Goal: Information Seeking & Learning: Learn about a topic

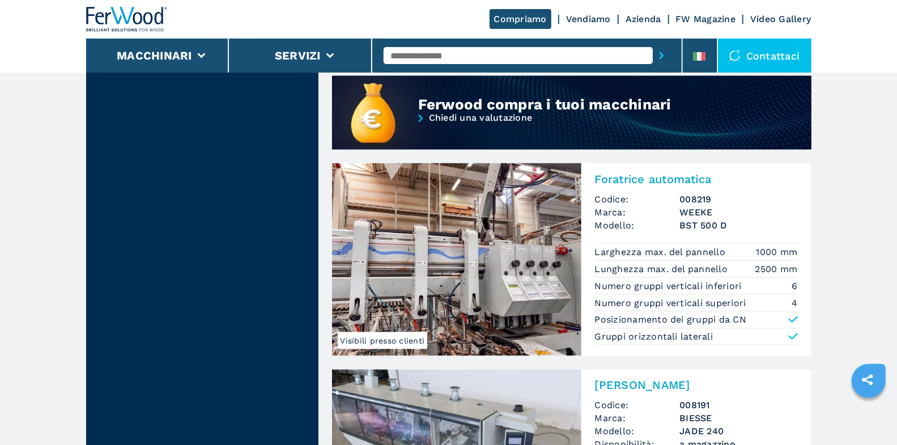
click at [489, 53] on input "text" at bounding box center [518, 55] width 269 height 17
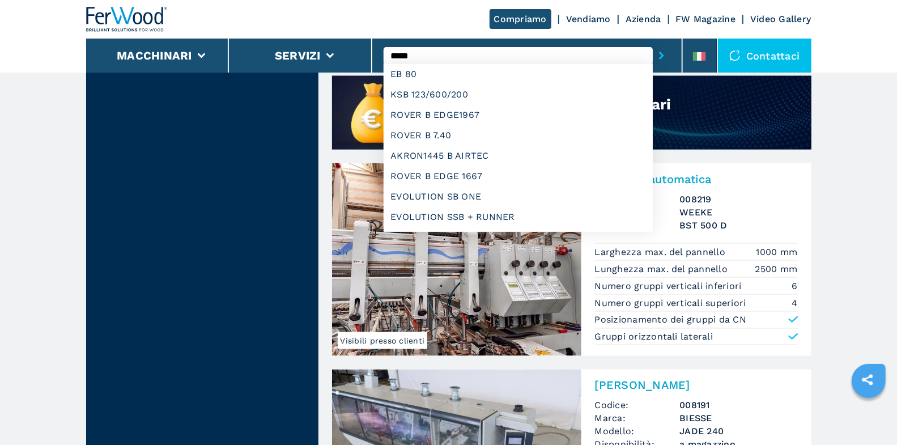
type input "*****"
click at [653, 42] on button "submit-button" at bounding box center [662, 55] width 18 height 26
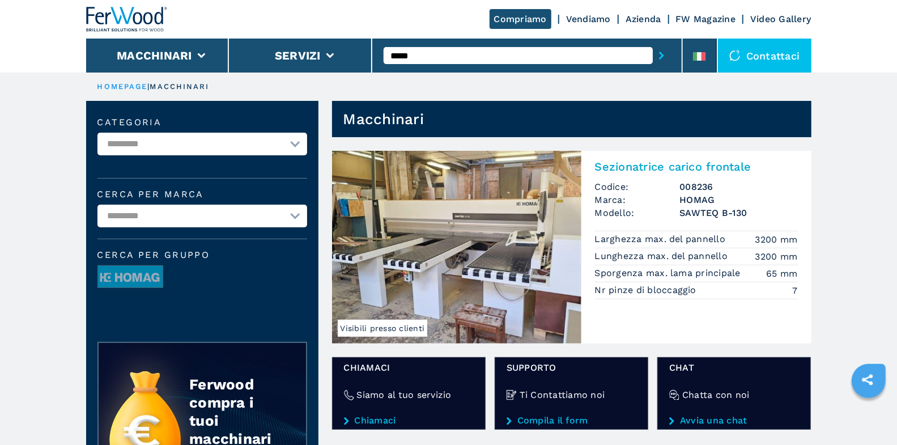
click at [612, 164] on h2 "Sezionatrice carico frontale" at bounding box center [696, 167] width 203 height 14
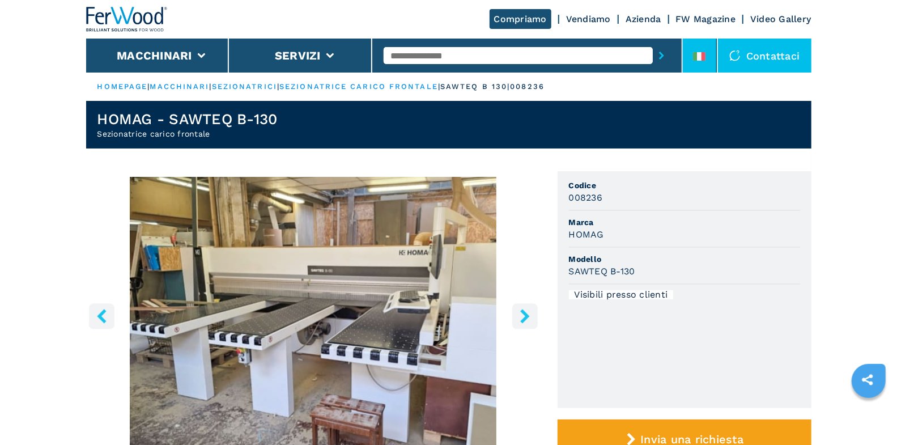
click at [694, 59] on icon at bounding box center [695, 56] width 5 height 8
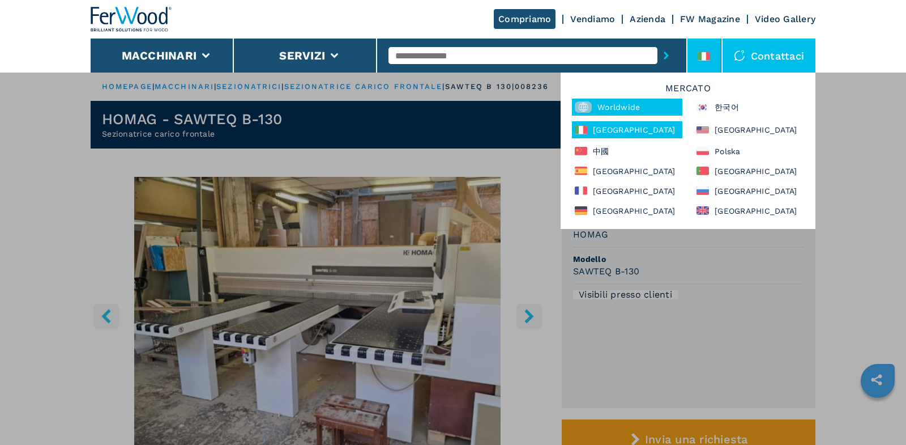
click at [643, 102] on div "Worldwide" at bounding box center [627, 107] width 110 height 17
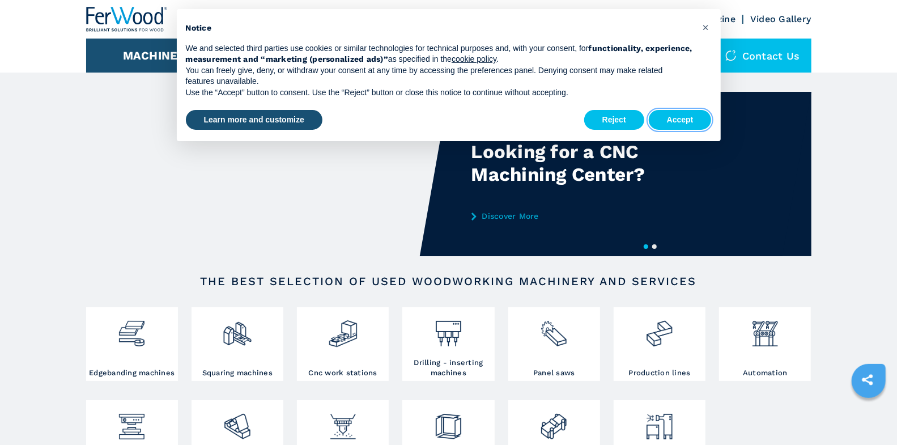
click at [665, 119] on button "Accept" at bounding box center [680, 120] width 63 height 20
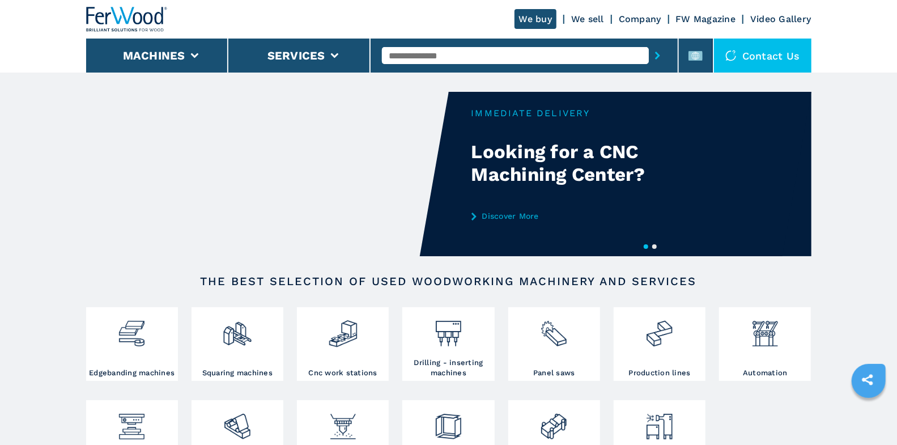
click at [512, 57] on input "text" at bounding box center [515, 55] width 267 height 17
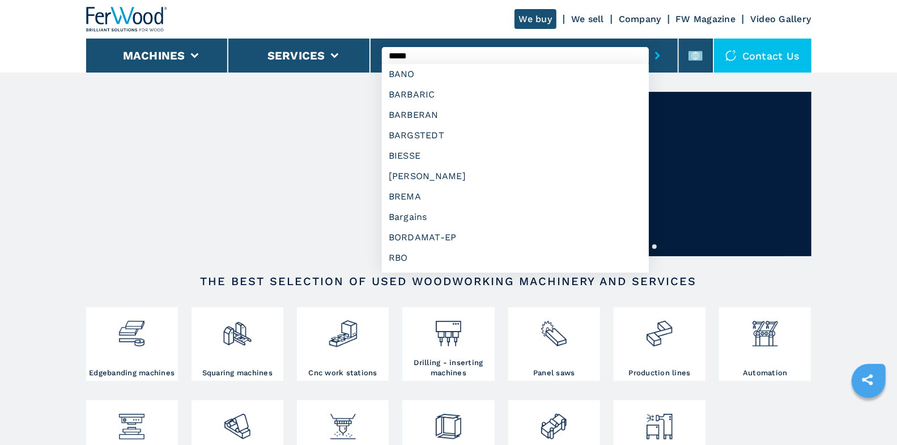
type input "*****"
click at [649, 42] on button "submit-button" at bounding box center [658, 55] width 18 height 26
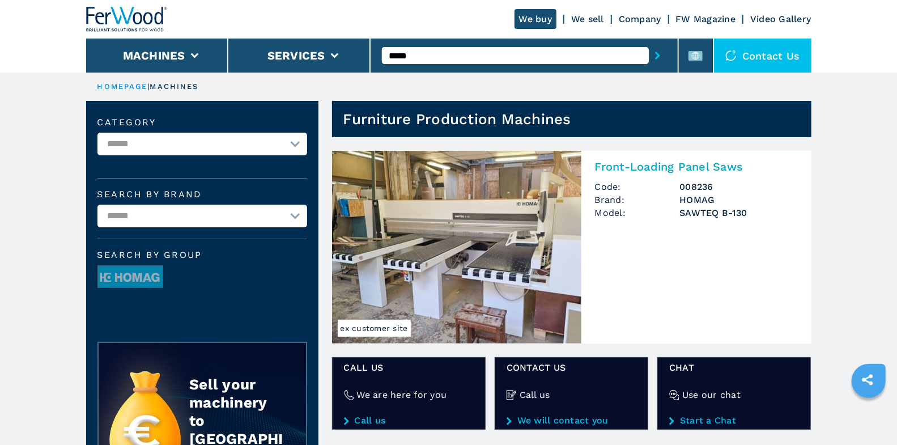
click at [641, 205] on span "Brand:" at bounding box center [637, 199] width 85 height 13
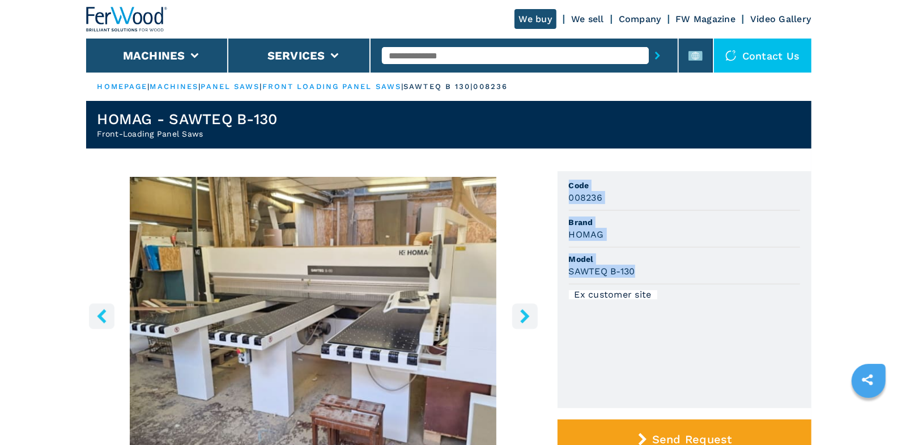
drag, startPoint x: 568, startPoint y: 182, endPoint x: 656, endPoint y: 276, distance: 129.0
click at [656, 276] on ul "Code 008236 Brand HOMAG Model SAWTEQ B-130 Ex customer site" at bounding box center [684, 289] width 254 height 237
copy ul "Code 008236 Brand HOMAG Model SAWTEQ B-130"
